Goal: Find specific page/section: Find specific page/section

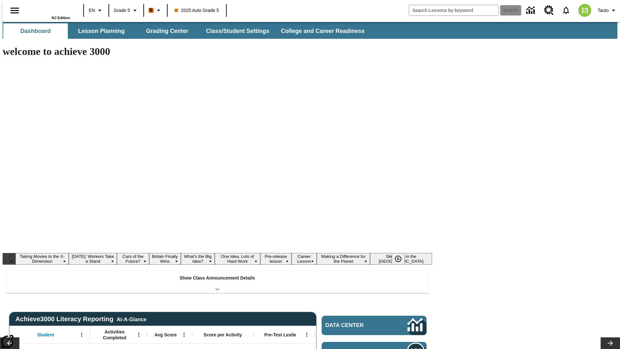
type input "-1"
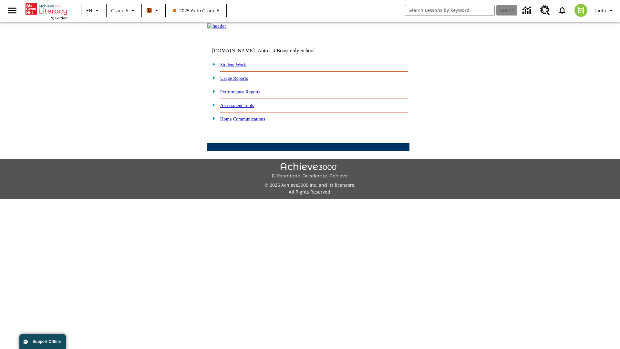
click at [247, 94] on link "Performance Reports" at bounding box center [240, 91] width 40 height 5
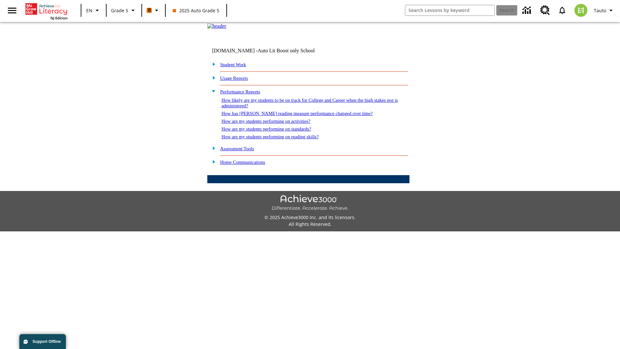
click at [298, 108] on link "How likely are my students to be on track for College and Career when the high …" at bounding box center [309, 102] width 176 height 11
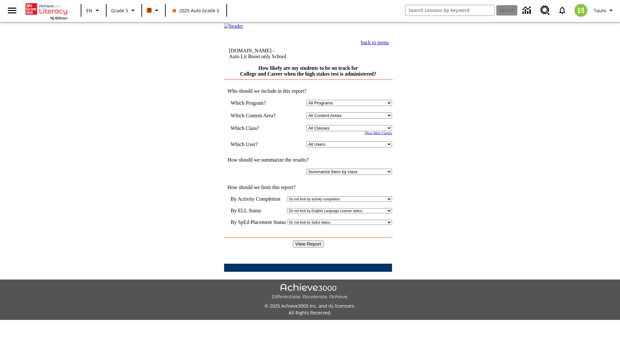
click at [351, 131] on select "Select a Class: All Classes 2025 Auto Grade 5 OL 2025 Auto Grade 6" at bounding box center [349, 128] width 86 height 6
select select "11133131"
